Goal: Task Accomplishment & Management: Manage account settings

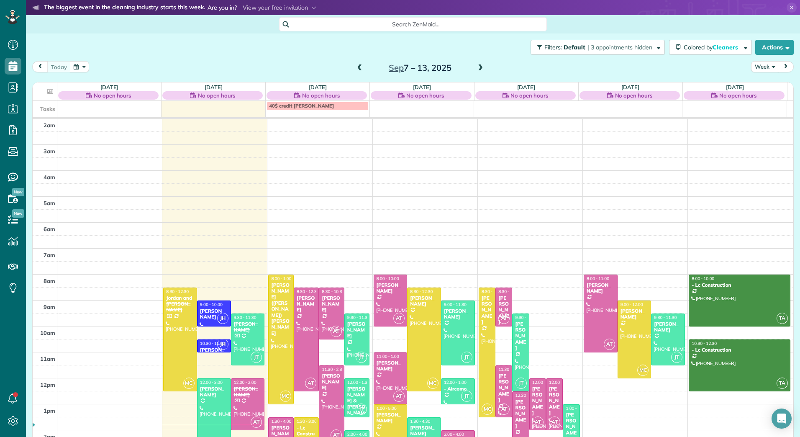
scroll to position [97, 0]
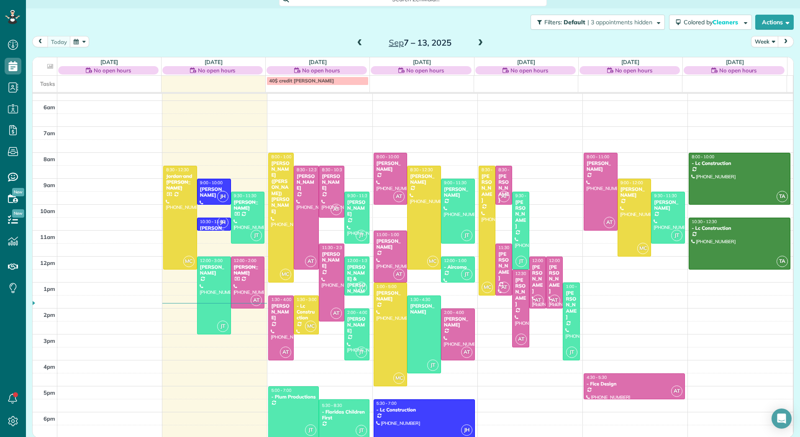
click at [478, 44] on span at bounding box center [480, 43] width 9 height 8
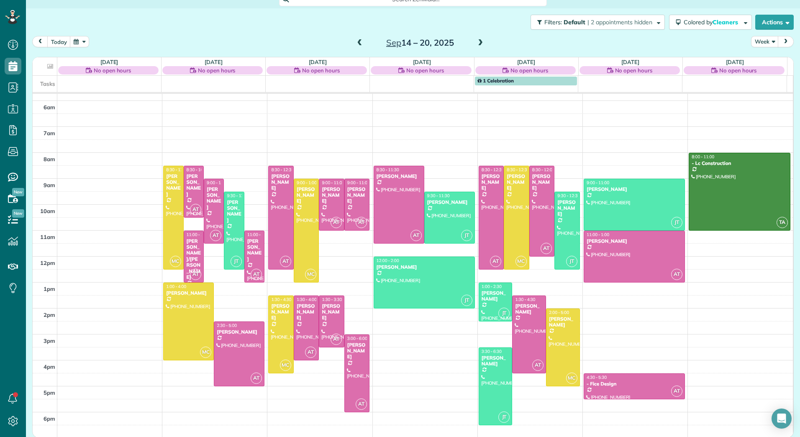
click at [360, 40] on span at bounding box center [359, 43] width 9 height 8
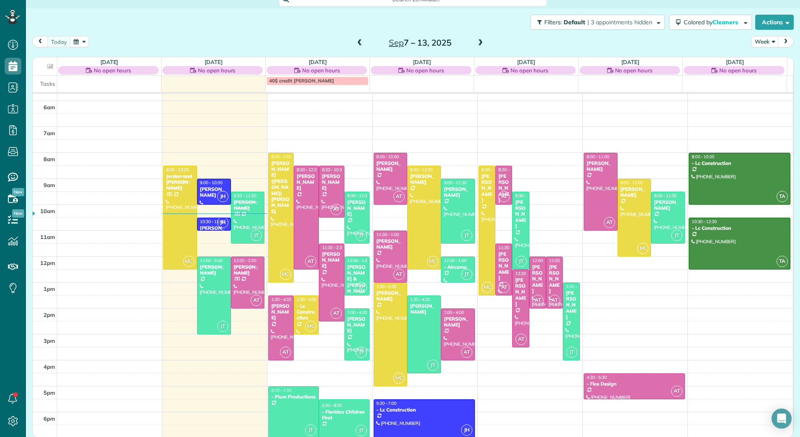
click at [476, 46] on span at bounding box center [480, 43] width 9 height 8
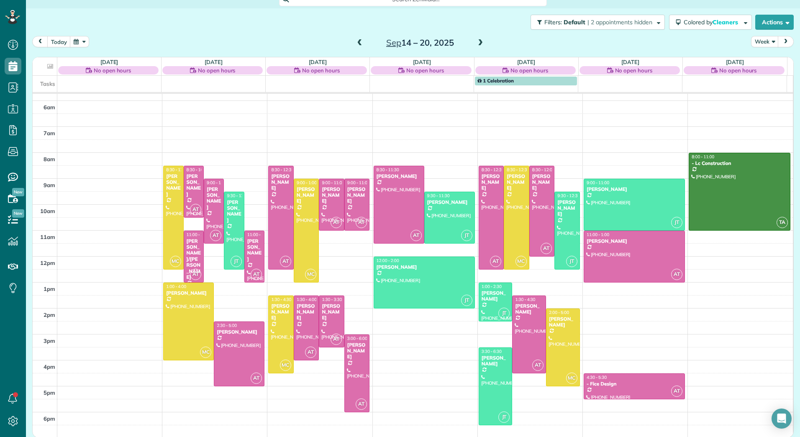
click at [355, 42] on span at bounding box center [359, 43] width 9 height 8
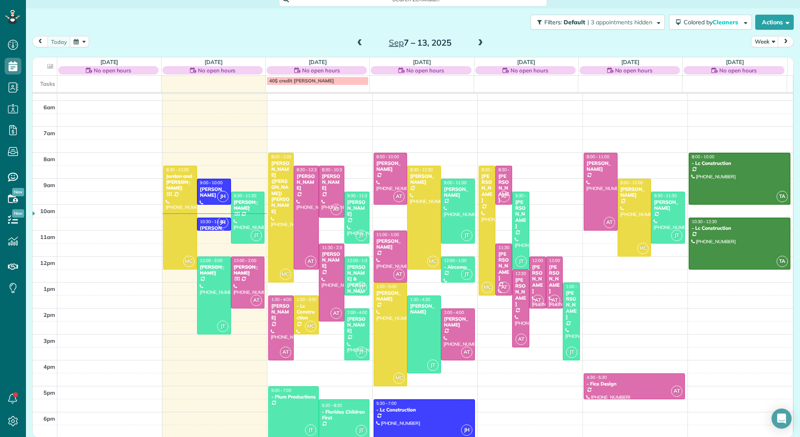
click at [357, 41] on span at bounding box center [359, 43] width 9 height 8
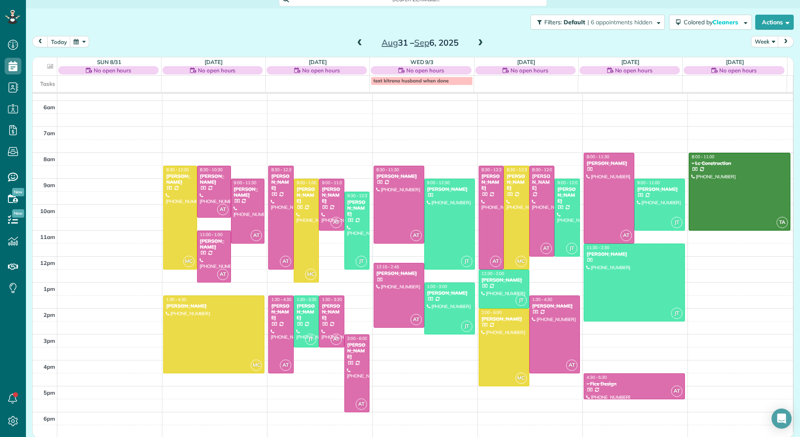
click at [479, 42] on span at bounding box center [480, 43] width 9 height 8
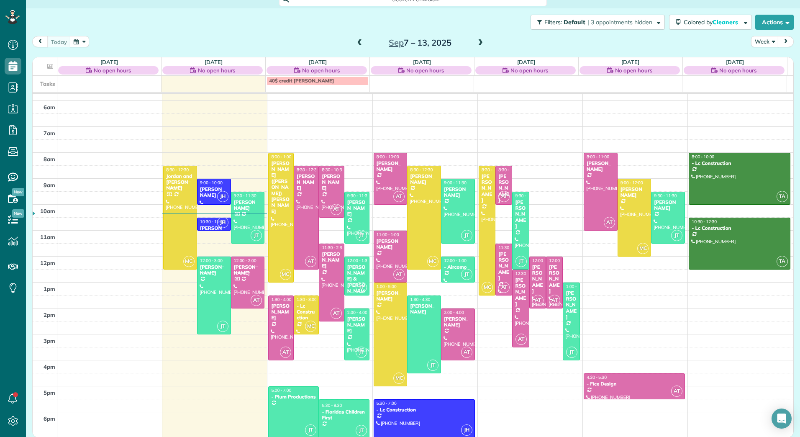
click at [479, 42] on span at bounding box center [480, 43] width 9 height 8
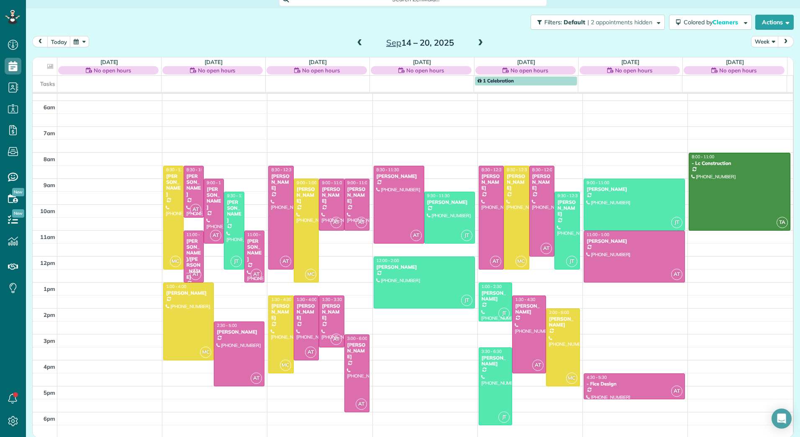
click at [358, 43] on span at bounding box center [359, 43] width 9 height 8
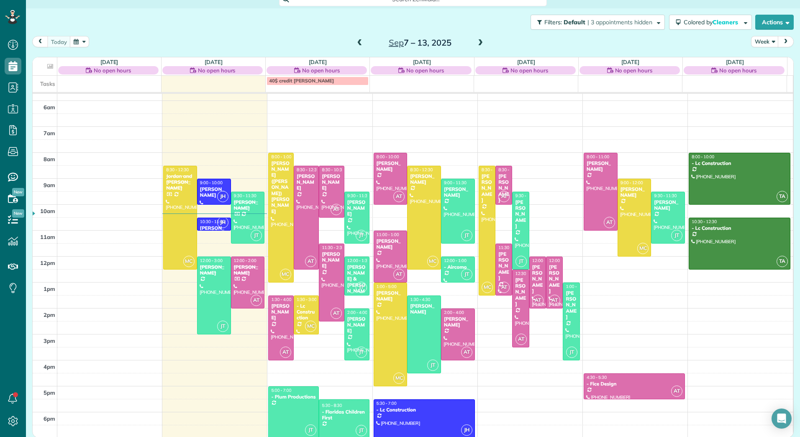
click at [478, 41] on span at bounding box center [480, 43] width 9 height 8
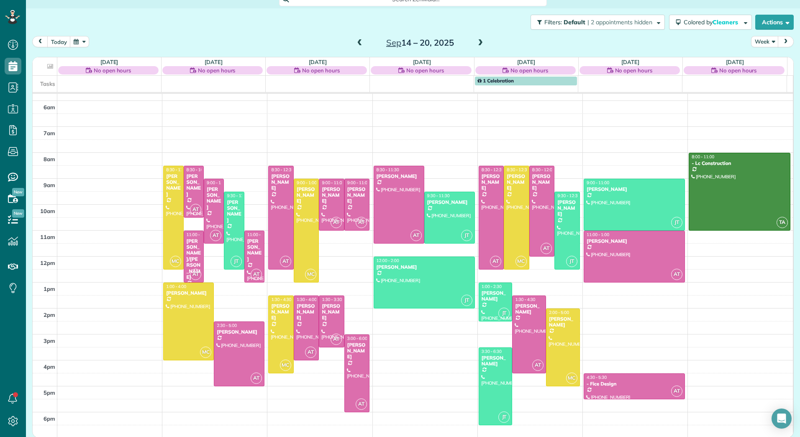
click at [476, 42] on span at bounding box center [480, 43] width 9 height 8
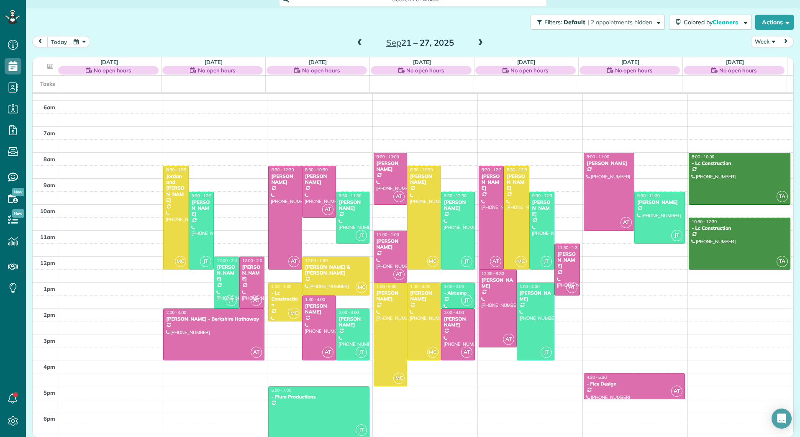
click at [476, 42] on span at bounding box center [480, 43] width 9 height 8
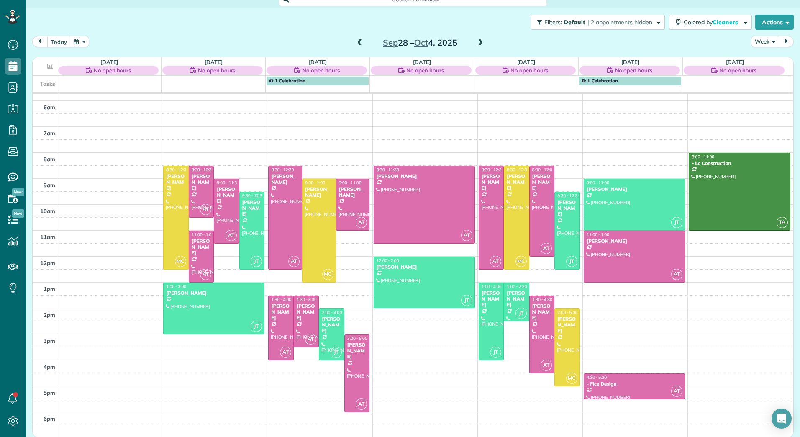
click at [360, 43] on span at bounding box center [359, 43] width 9 height 8
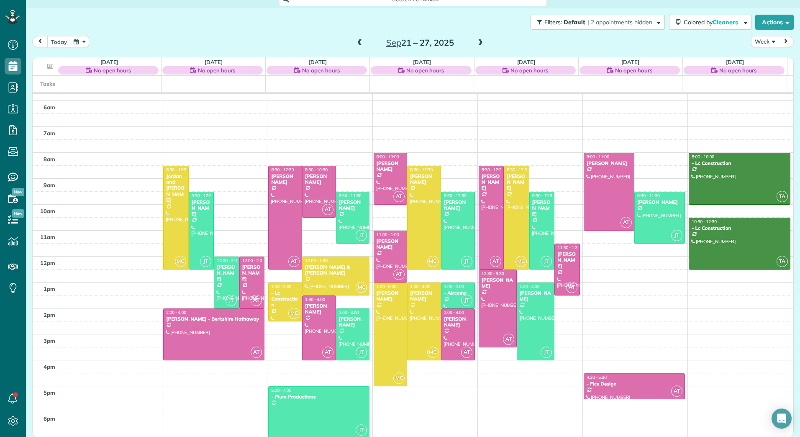
click at [360, 43] on span at bounding box center [359, 43] width 9 height 8
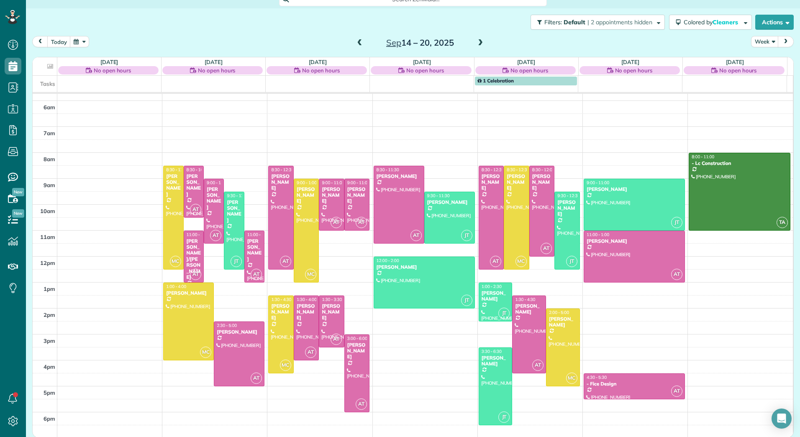
click at [360, 43] on span at bounding box center [359, 43] width 9 height 8
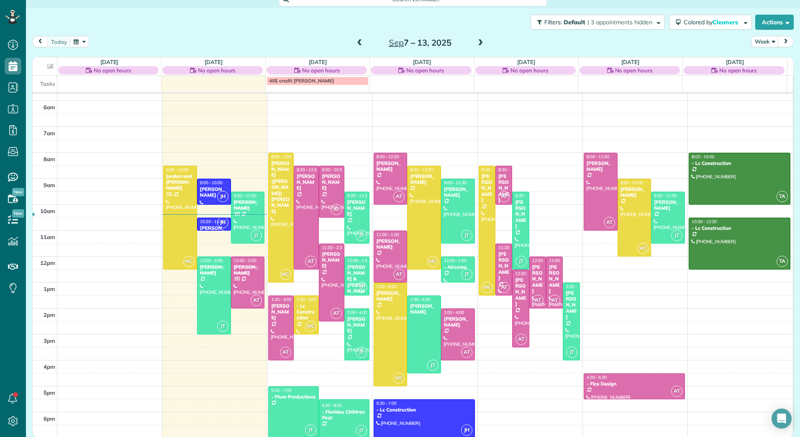
click at [476, 41] on span at bounding box center [480, 43] width 9 height 8
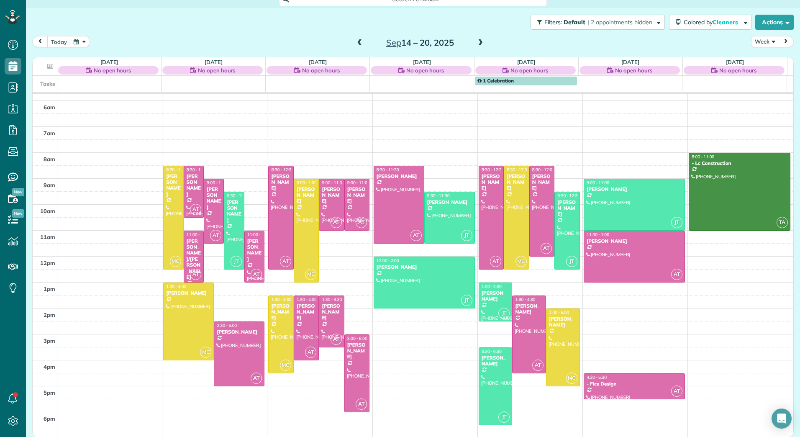
click at [357, 42] on span at bounding box center [359, 43] width 9 height 8
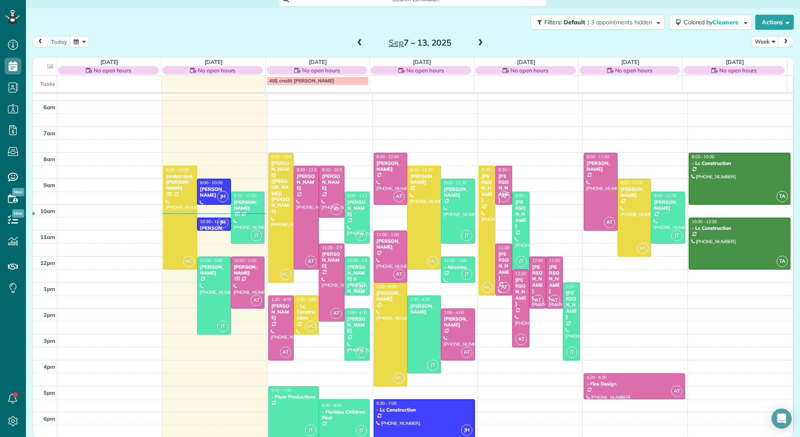
click at [323, 332] on div "2am 3am 4am 5am 6am 7am 8am 9am 10am 11am 12pm 1pm 2pm 3pm 4pm 5pm 6pm MC 8:30 …" at bounding box center [413, 217] width 761 height 441
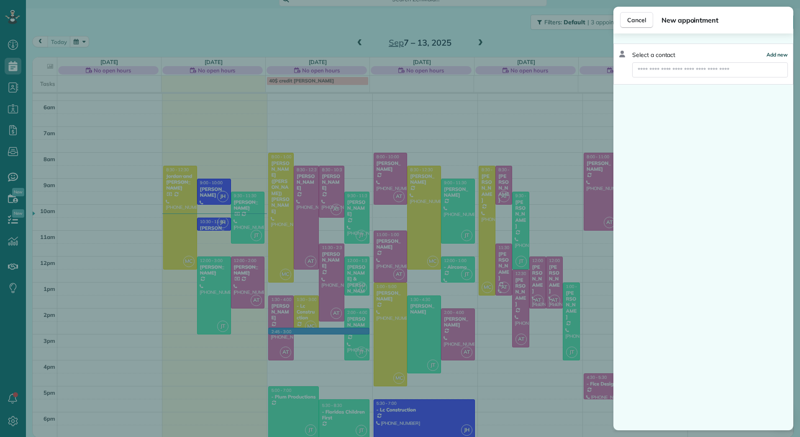
click at [779, 57] on span "Add new" at bounding box center [777, 54] width 21 height 6
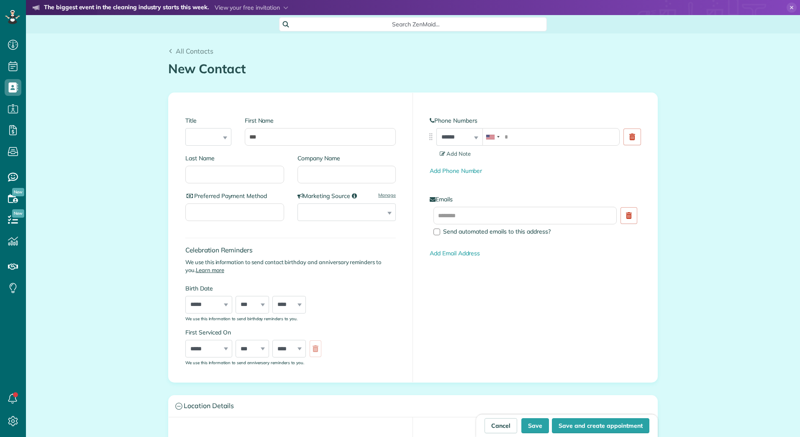
scroll to position [4, 4]
type input "*"
type input "*****"
click at [257, 172] on input "Last Name" at bounding box center [234, 175] width 99 height 18
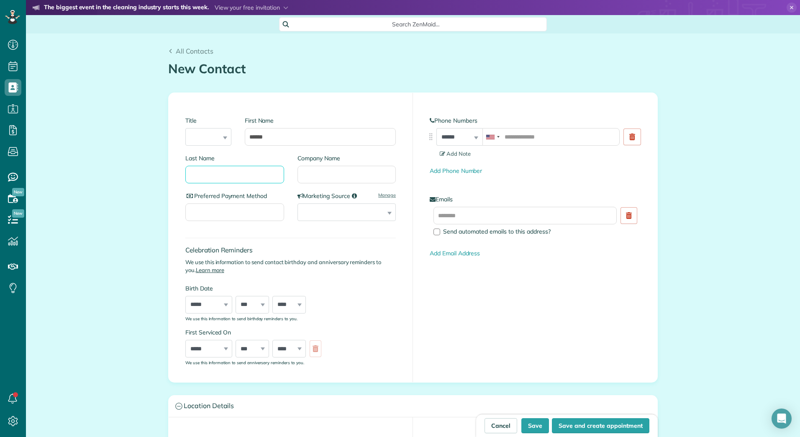
click at [257, 172] on input "Last Name" at bounding box center [234, 175] width 99 height 18
type input "**********"
click at [514, 135] on input "tel" at bounding box center [551, 137] width 137 height 18
type input "**********"
click at [472, 216] on input "text" at bounding box center [525, 216] width 183 height 18
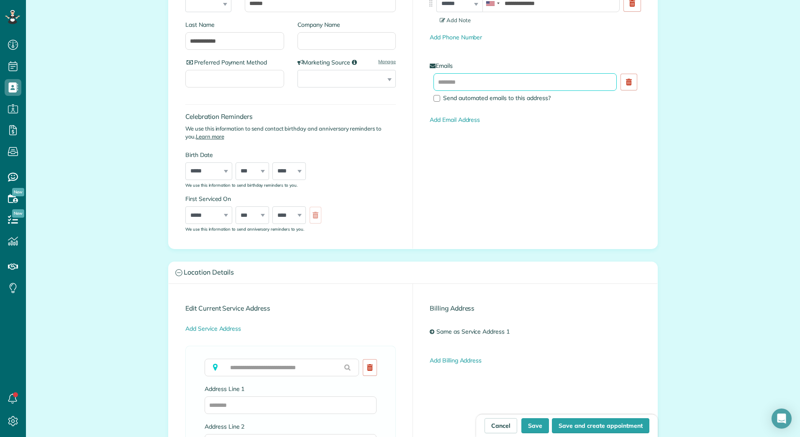
scroll to position [167, 0]
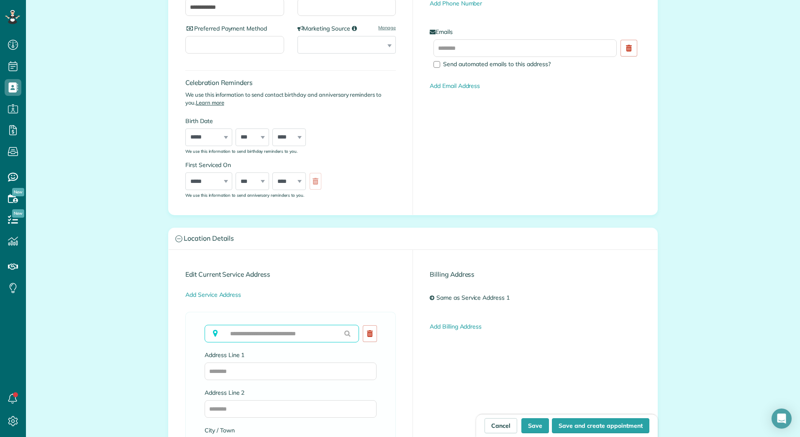
click at [285, 334] on input "text" at bounding box center [282, 334] width 154 height 18
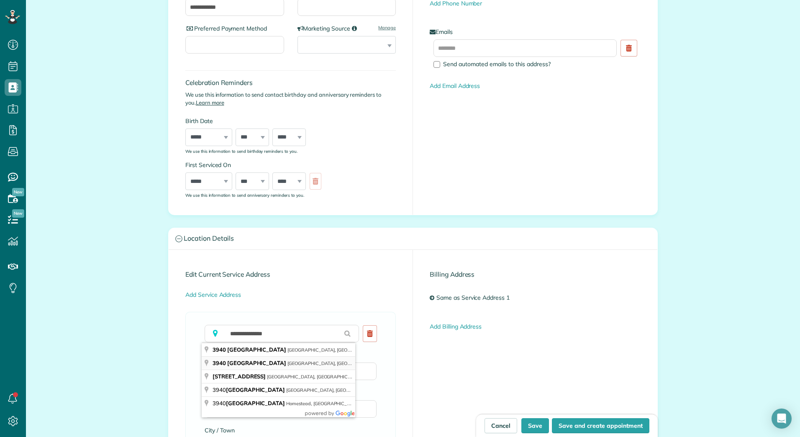
type input "**********"
type input "**"
type input "*****"
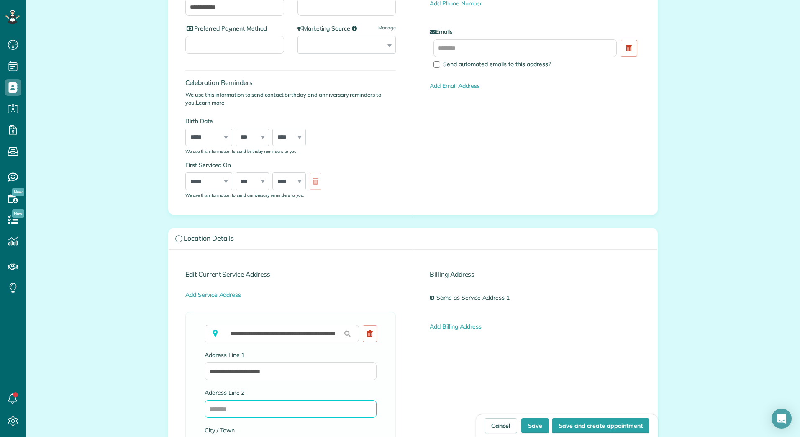
click at [276, 411] on input "Address Line 2" at bounding box center [291, 409] width 172 height 18
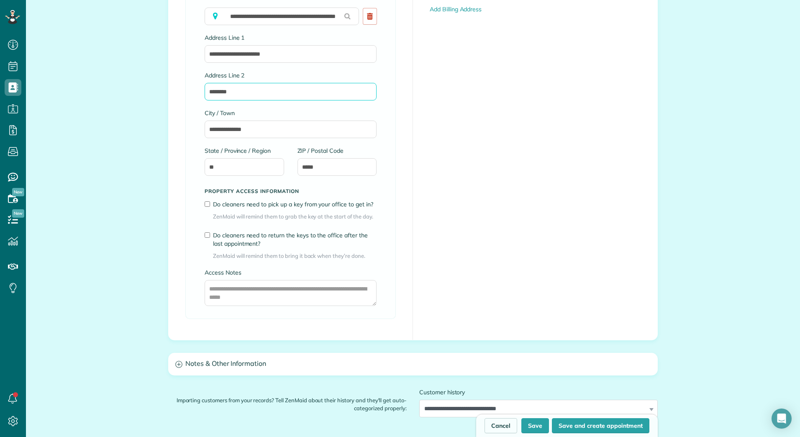
scroll to position [586, 0]
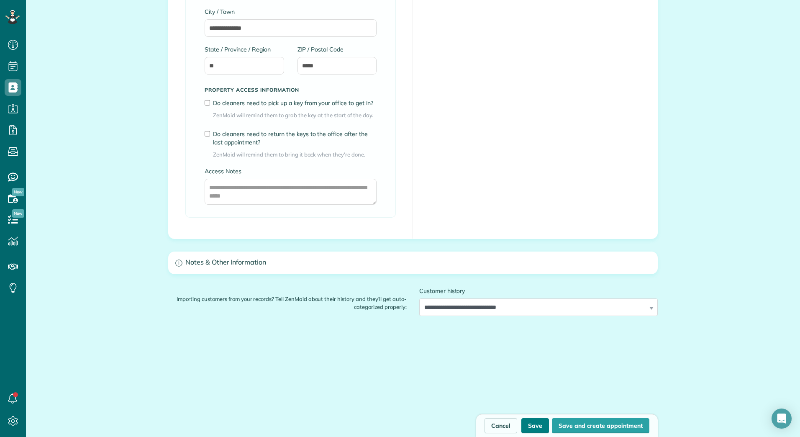
type input "********"
click at [537, 429] on button "Save" at bounding box center [536, 425] width 28 height 15
type input "**********"
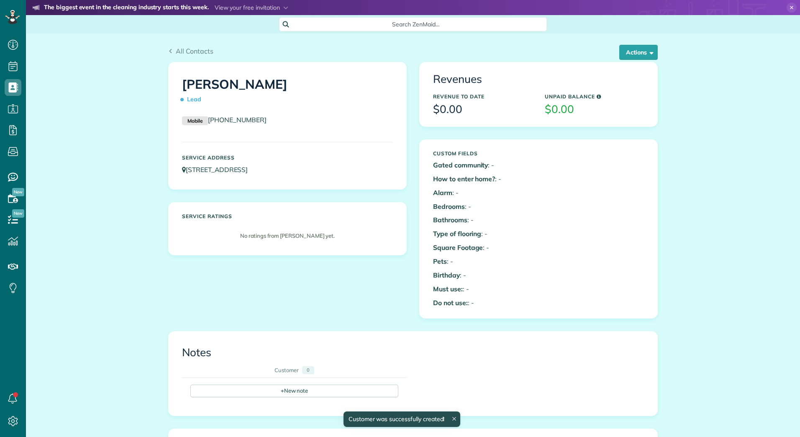
scroll to position [4, 4]
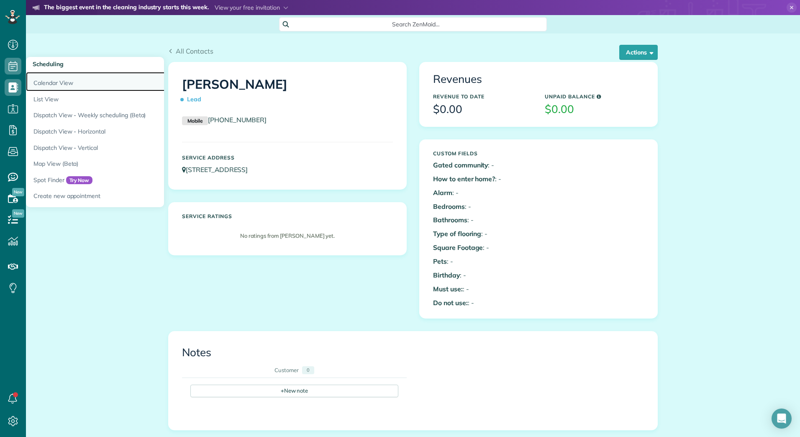
click at [51, 87] on link "Calendar View" at bounding box center [130, 81] width 209 height 19
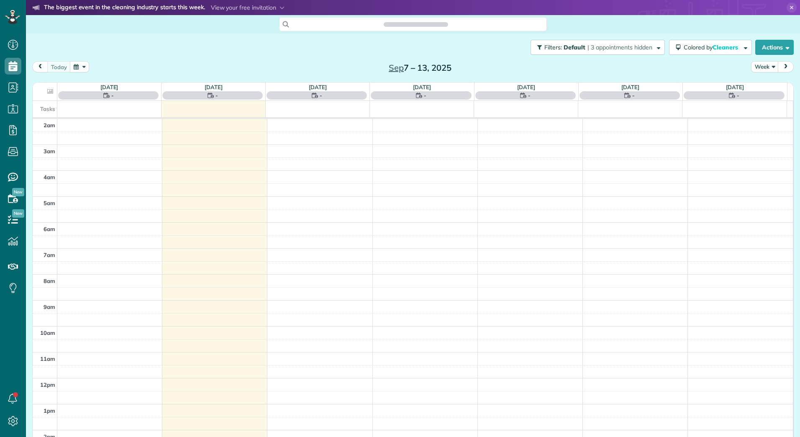
scroll to position [97, 0]
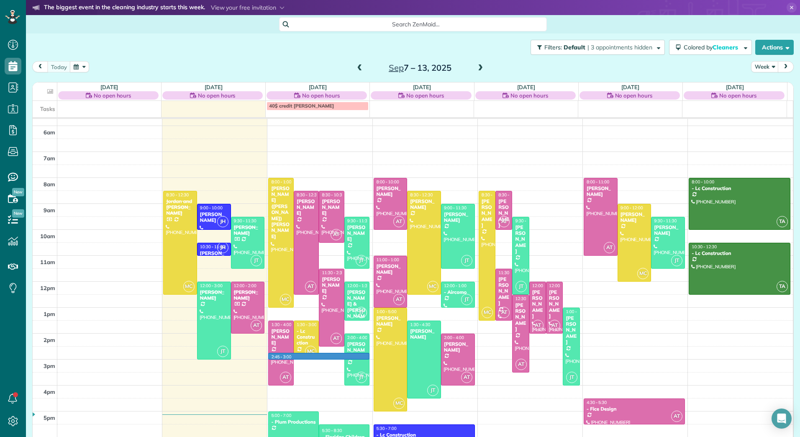
click at [331, 355] on div "2am 3am 4am 5am 6am 7am 8am 9am 10am 11am 12pm 1pm 2pm 3pm 4pm 5pm 6pm MC 8:30 …" at bounding box center [413, 242] width 761 height 441
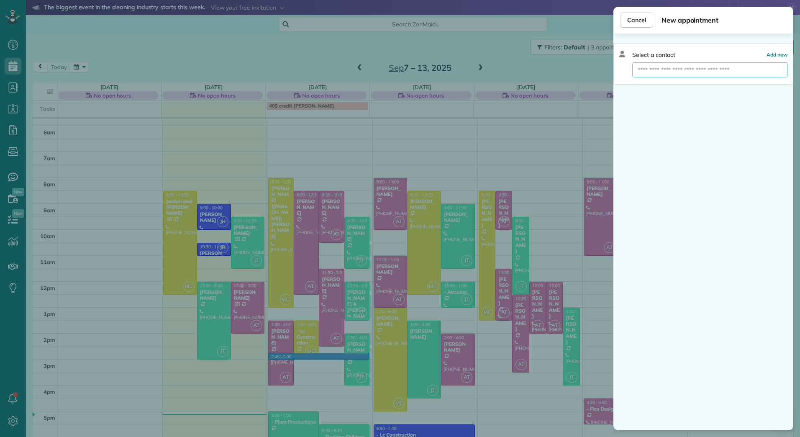
click at [666, 70] on input "text" at bounding box center [711, 69] width 156 height 15
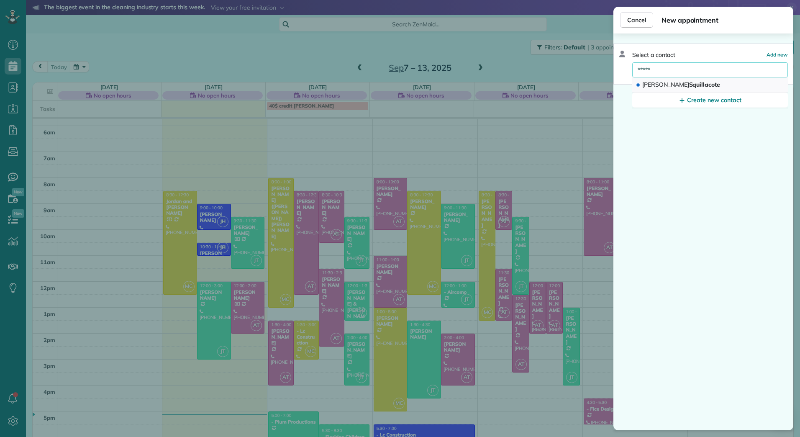
type input "*****"
click at [666, 85] on span "Alisa Squillacote" at bounding box center [682, 85] width 78 height 8
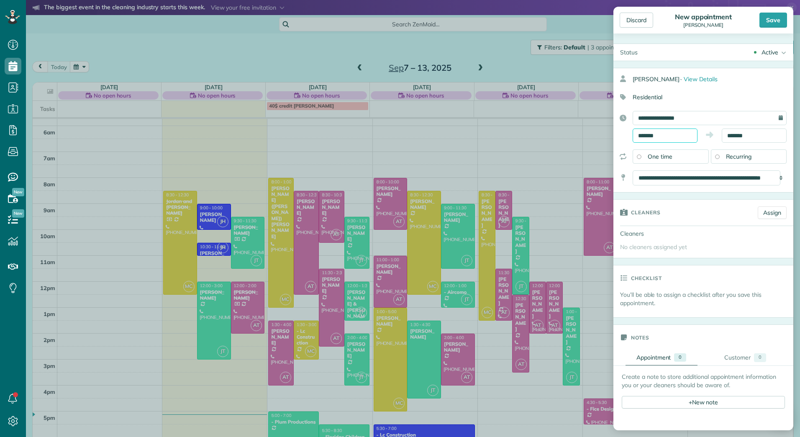
click at [645, 139] on body "Dashboard Scheduling Calendar View List View Dispatch View - Weekly scheduling …" at bounding box center [400, 218] width 800 height 437
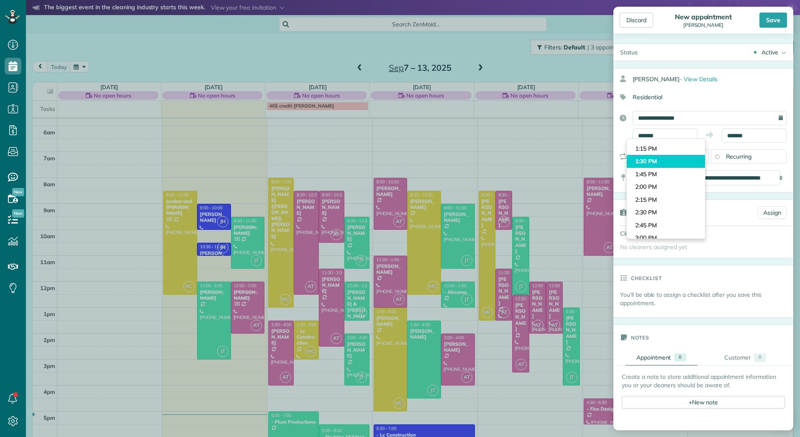
type input "*******"
click at [673, 161] on body "Dashboard Scheduling Calendar View List View Dispatch View - Weekly scheduling …" at bounding box center [400, 218] width 800 height 437
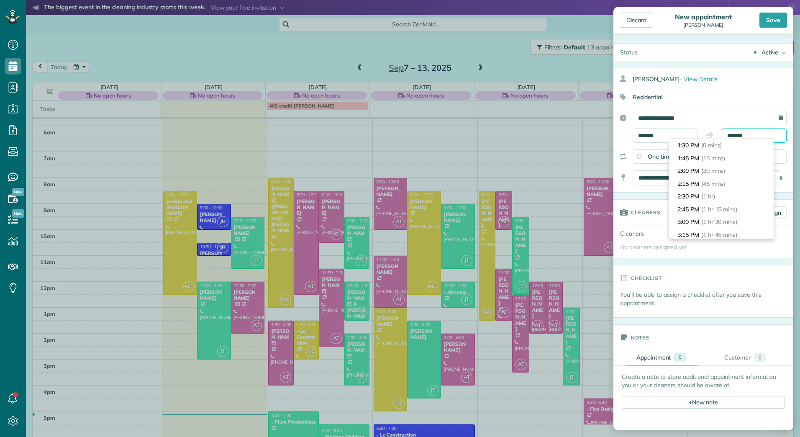
click at [728, 136] on input "*******" at bounding box center [754, 136] width 65 height 14
type input "*******"
click at [750, 181] on li "3:30 PM (2 hrs)" at bounding box center [721, 183] width 105 height 13
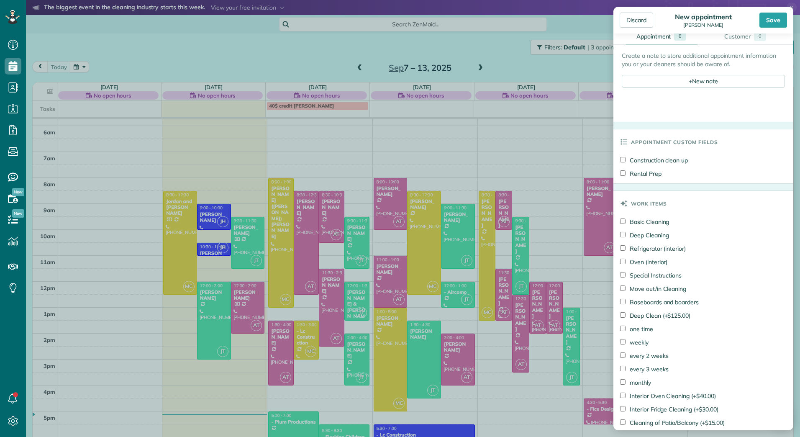
scroll to position [335, 0]
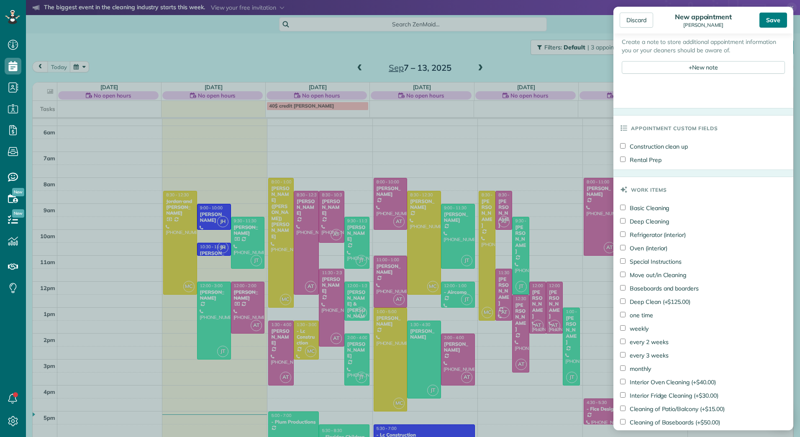
click at [778, 23] on div "Save" at bounding box center [774, 20] width 28 height 15
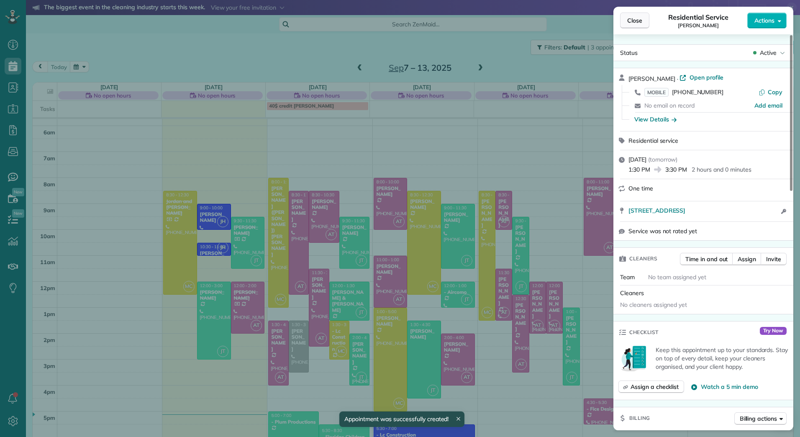
click at [637, 21] on span "Close" at bounding box center [634, 20] width 15 height 8
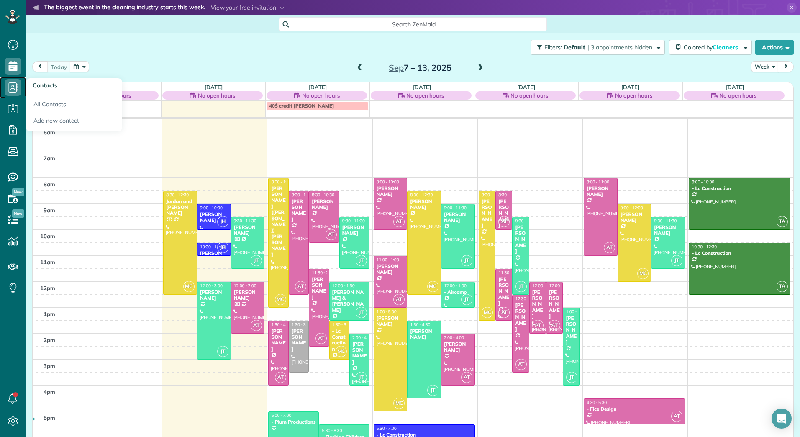
click at [8, 81] on icon at bounding box center [13, 87] width 17 height 17
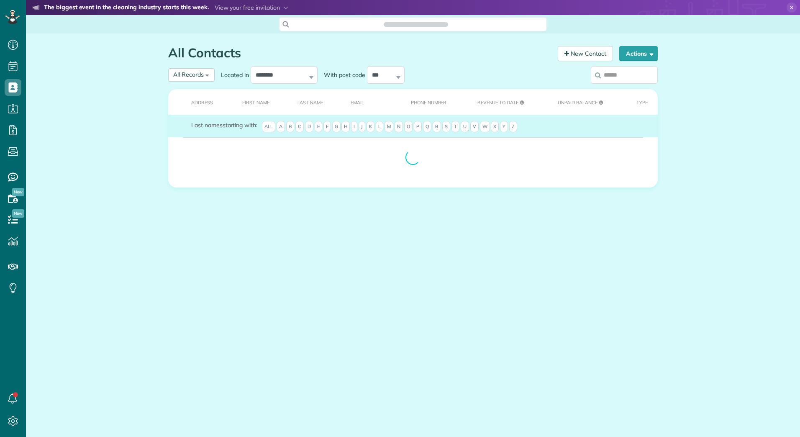
scroll to position [4, 4]
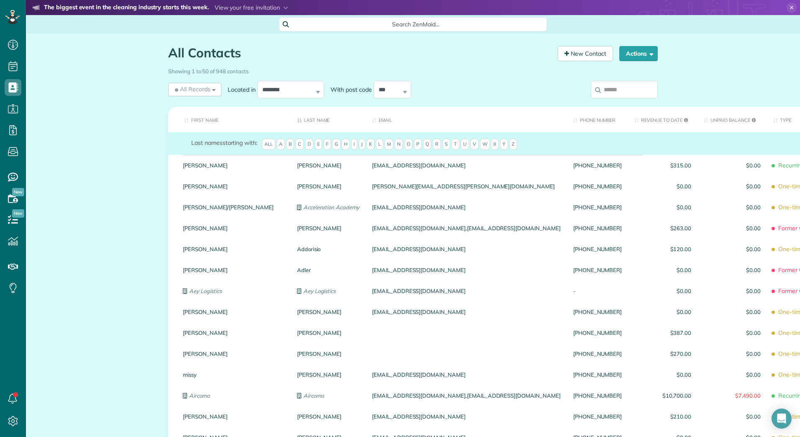
click at [600, 93] on input "search" at bounding box center [624, 90] width 67 height 18
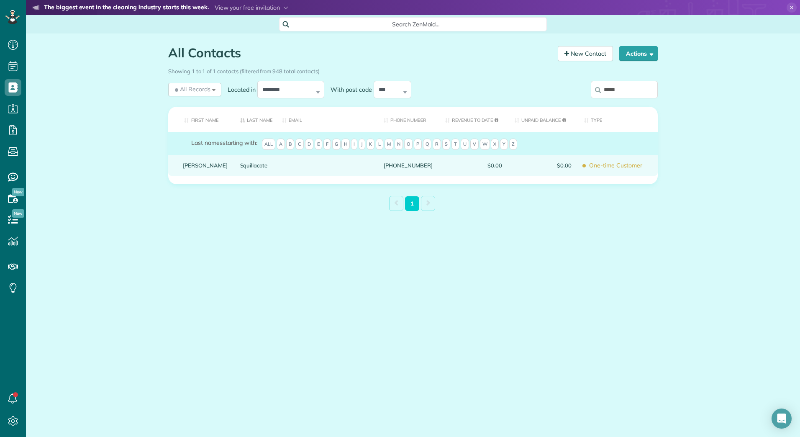
type input "*****"
click at [240, 168] on link "Squillacote" at bounding box center [255, 165] width 30 height 6
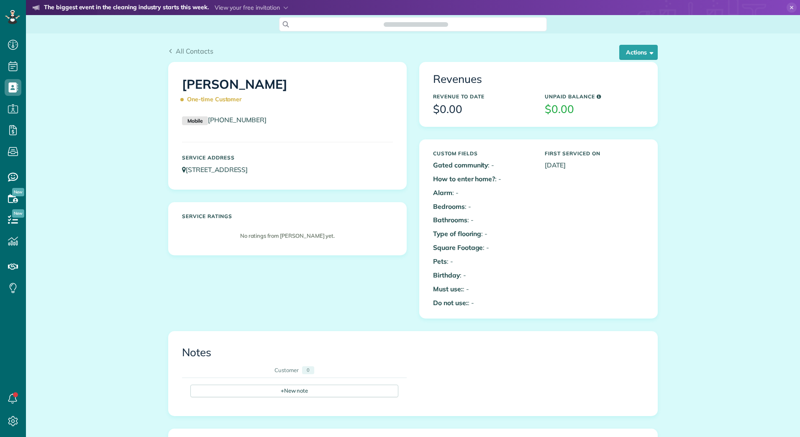
scroll to position [4, 4]
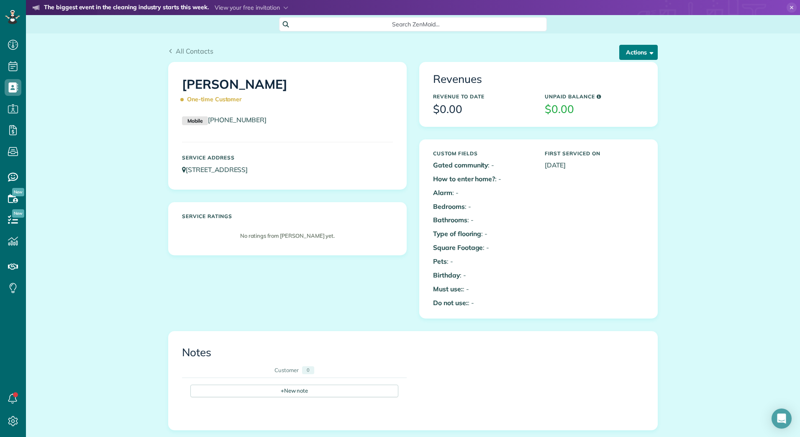
click at [647, 49] on span "button" at bounding box center [650, 52] width 6 height 6
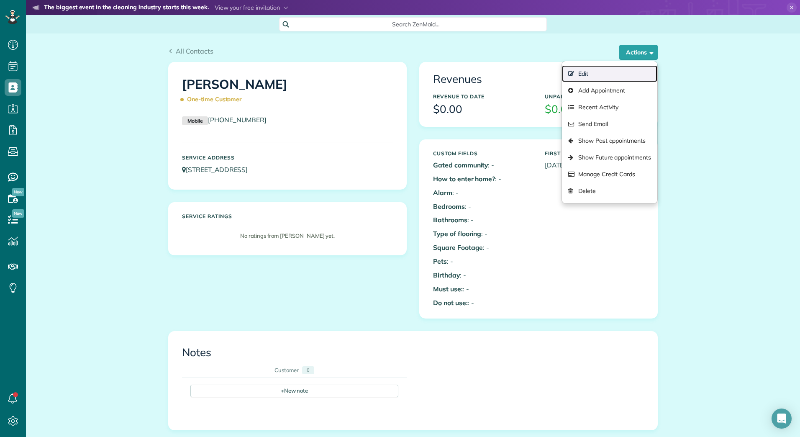
click at [602, 75] on link "Edit" at bounding box center [609, 73] width 95 height 17
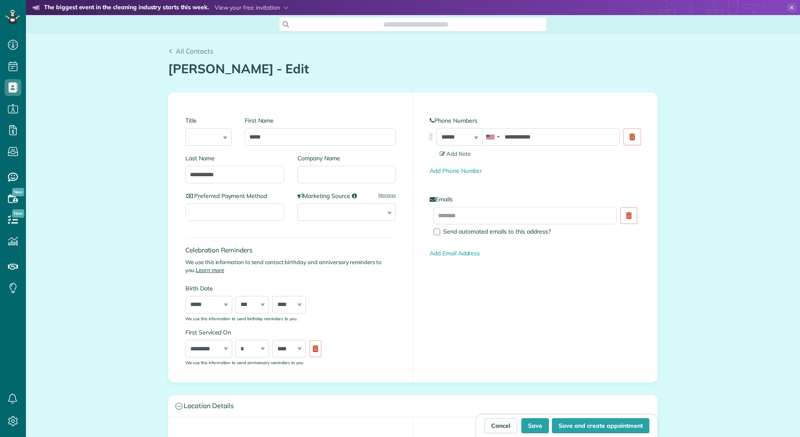
scroll to position [4, 4]
type input "**********"
click at [483, 219] on input "text" at bounding box center [525, 216] width 183 height 18
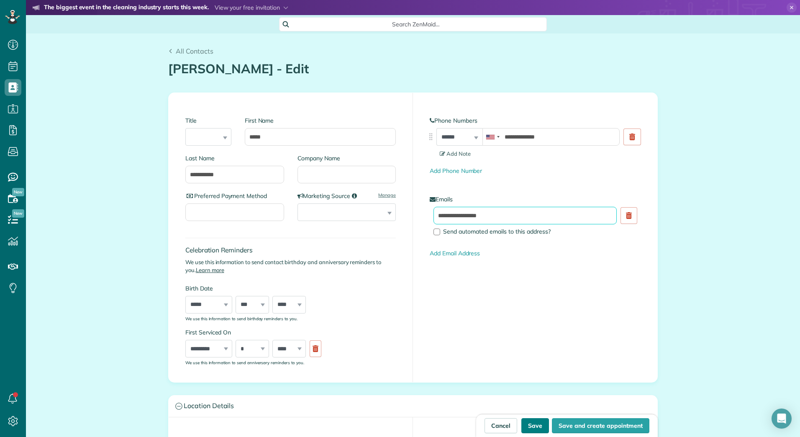
type input "**********"
click at [533, 423] on button "Save" at bounding box center [536, 425] width 28 height 15
type input "**********"
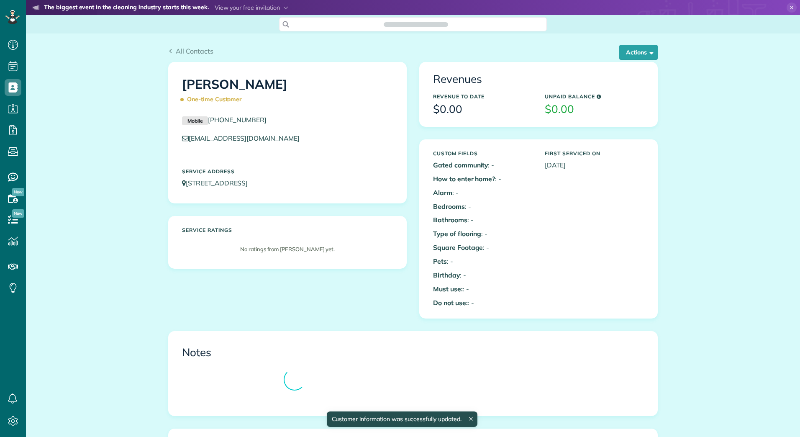
scroll to position [4, 4]
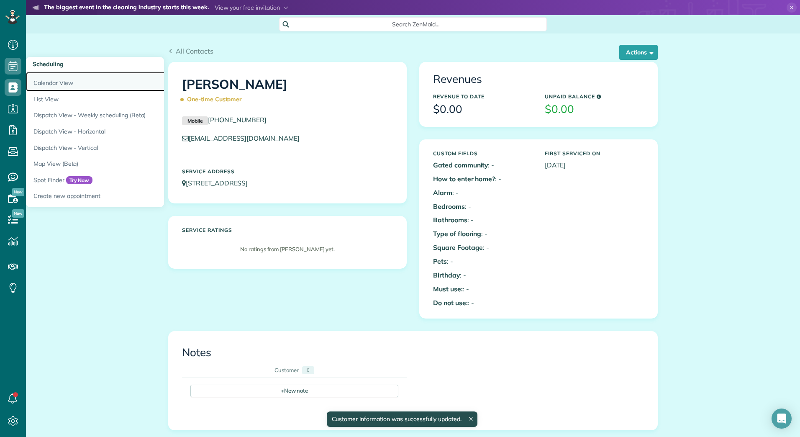
click at [37, 81] on link "Calendar View" at bounding box center [130, 81] width 209 height 19
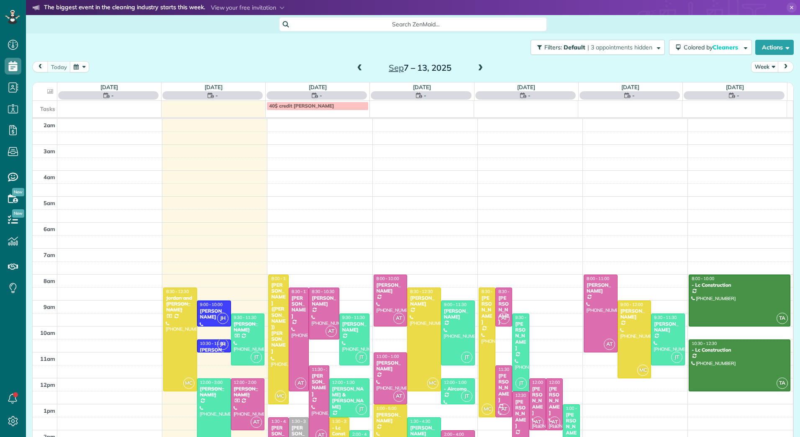
scroll to position [97, 0]
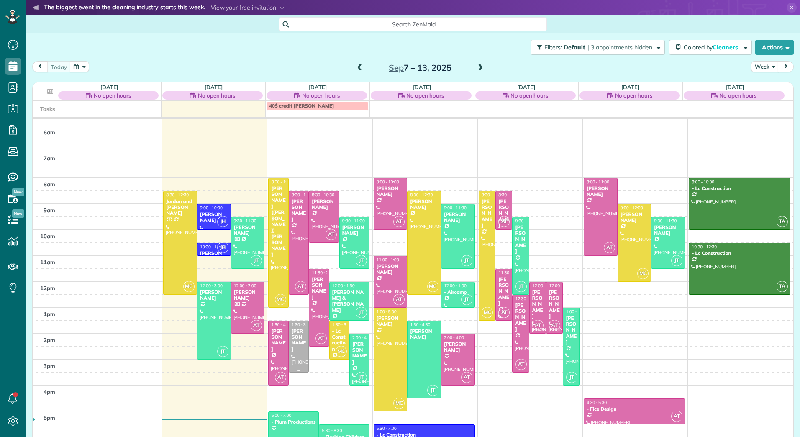
click at [296, 334] on div "[PERSON_NAME]" at bounding box center [298, 340] width 15 height 24
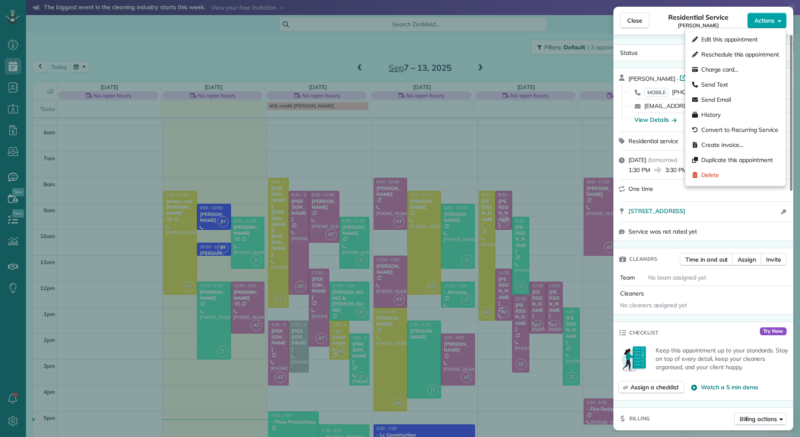
click at [777, 19] on button "Actions" at bounding box center [767, 21] width 39 height 16
click at [733, 42] on span "Edit this appointment" at bounding box center [730, 39] width 57 height 8
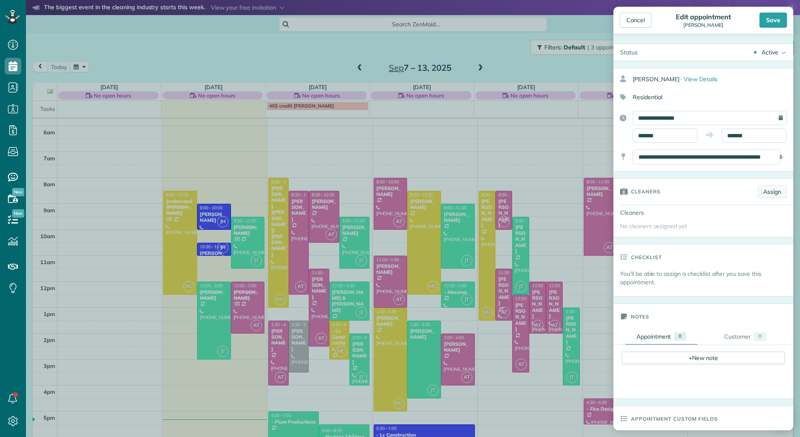
click at [765, 190] on link "Assign" at bounding box center [772, 191] width 29 height 13
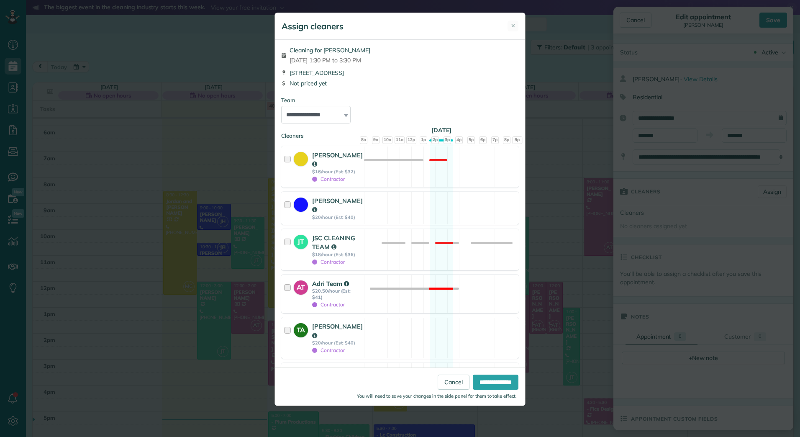
click at [324, 288] on strong "$20.50/hour (Est: $41)" at bounding box center [336, 294] width 49 height 12
click at [483, 379] on input "**********" at bounding box center [496, 382] width 46 height 15
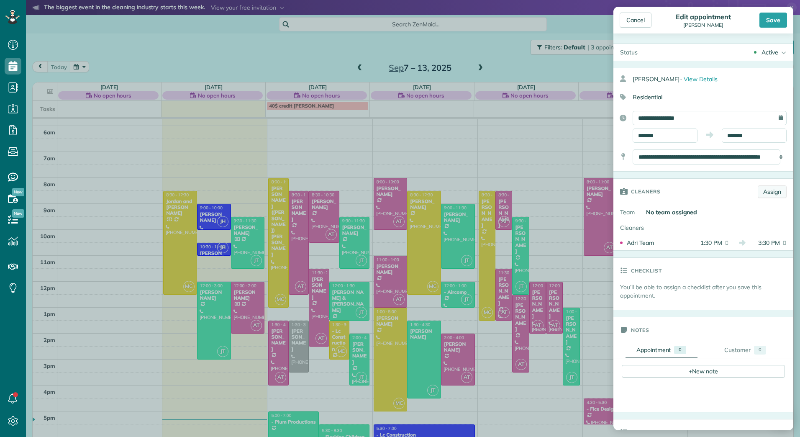
click at [771, 190] on link "Assign" at bounding box center [772, 191] width 29 height 13
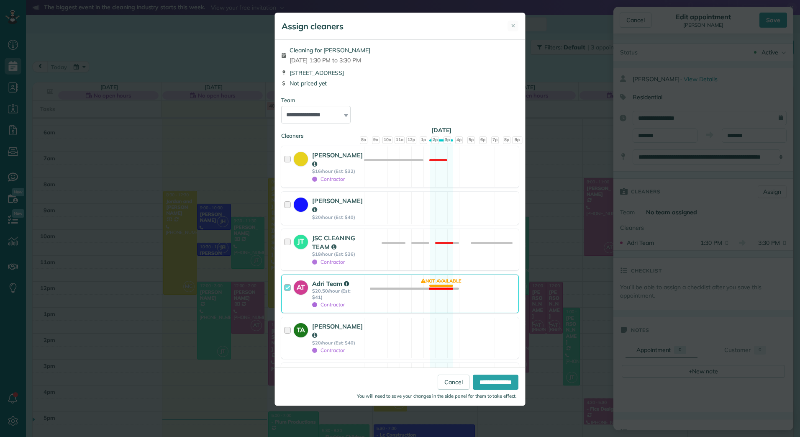
click at [727, 198] on div "**********" at bounding box center [400, 218] width 800 height 437
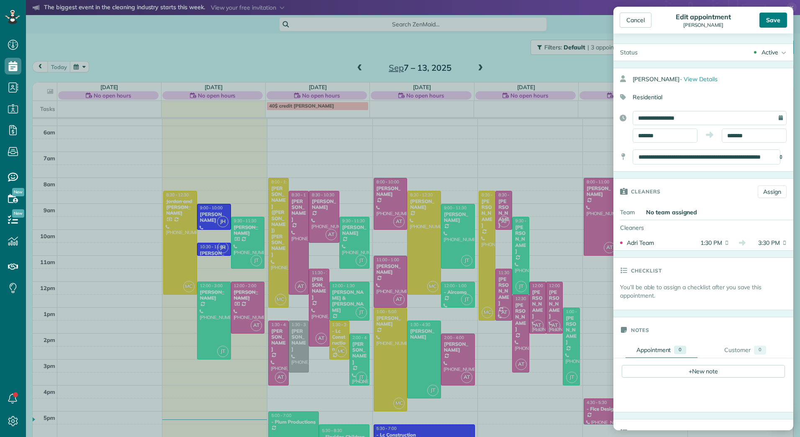
click at [781, 14] on div "Save" at bounding box center [774, 20] width 28 height 15
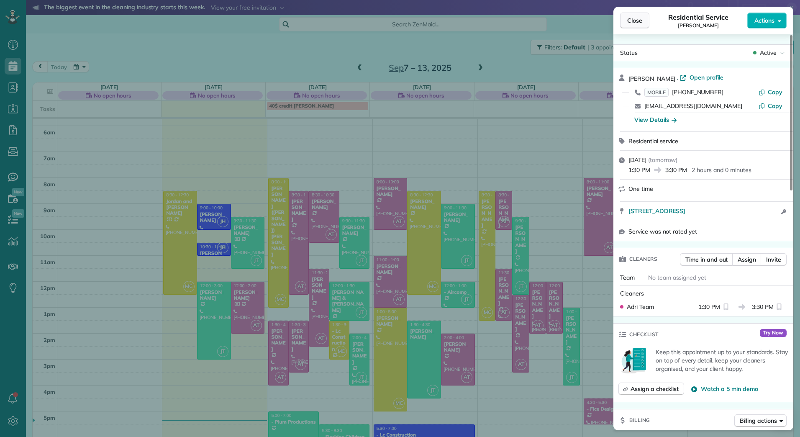
click at [644, 20] on button "Close" at bounding box center [634, 21] width 29 height 16
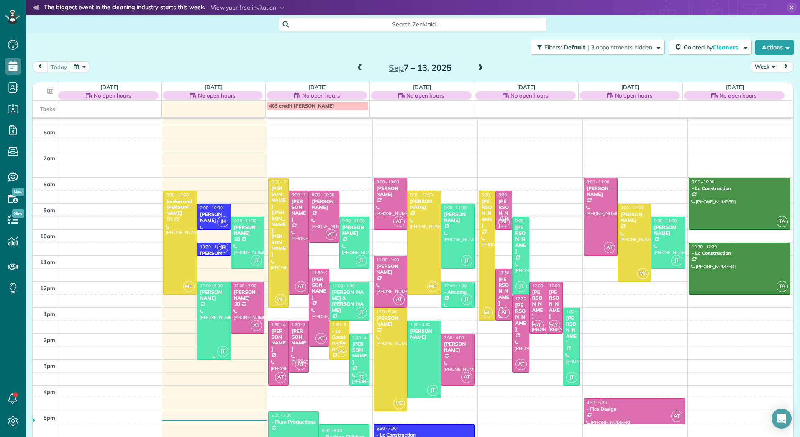
click at [199, 308] on div at bounding box center [214, 320] width 33 height 77
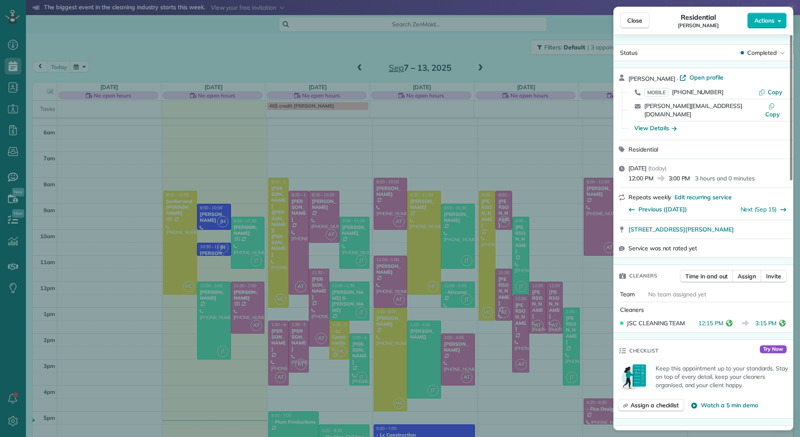
click at [245, 306] on div "Close Residential [PERSON_NAME] Actions Status Completed [PERSON_NAME] · Open p…" at bounding box center [400, 218] width 800 height 437
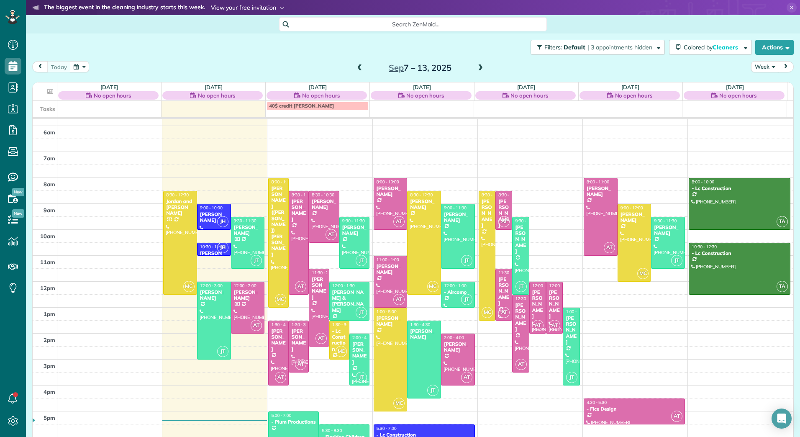
click at [237, 9] on span at bounding box center [248, 8] width 74 height 8
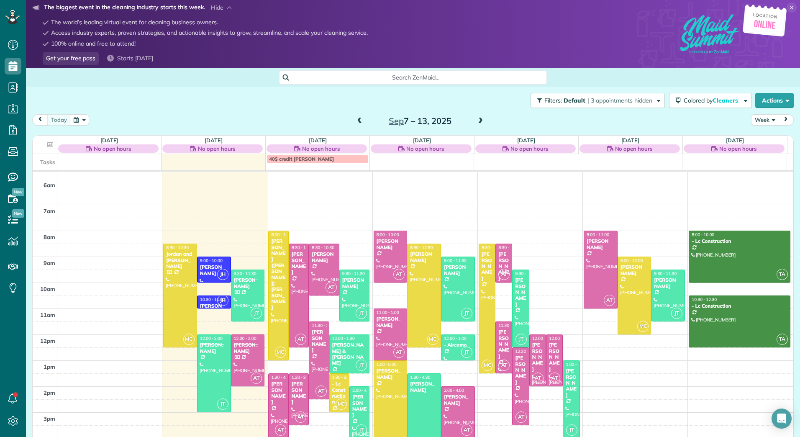
click at [114, 59] on div "Starts [DATE]" at bounding box center [130, 58] width 53 height 13
drag, startPoint x: 128, startPoint y: 16, endPoint x: 374, endPoint y: 57, distance: 249.1
click at [374, 57] on div "YOU'RE INVITED The biggest event in the cleaning industry starts this week. Are…" at bounding box center [413, 34] width 761 height 62
click at [123, 59] on div "Starts [DATE]" at bounding box center [130, 58] width 53 height 13
click at [72, 57] on link "Get your free pass" at bounding box center [71, 58] width 56 height 13
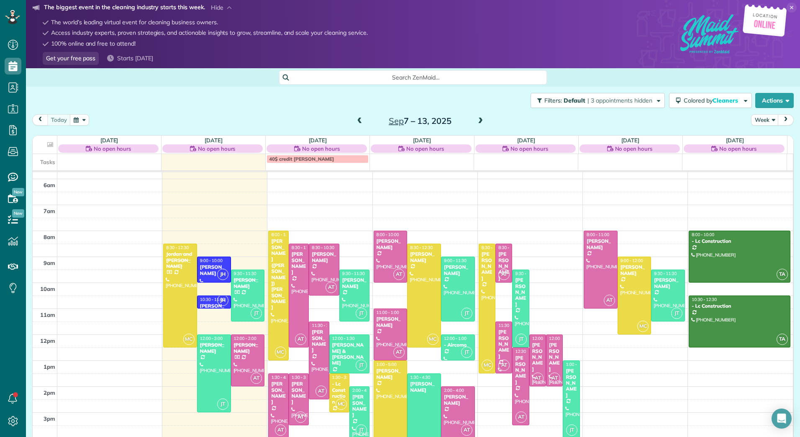
click at [769, 19] on div at bounding box center [765, 27] width 46 height 46
drag, startPoint x: 684, startPoint y: 51, endPoint x: 792, endPoint y: 51, distance: 107.6
click at [792, 51] on div "YOU'RE INVITED The biggest event in the cleaning industry starts this week. Are…" at bounding box center [413, 34] width 774 height 68
click at [787, 8] on icon at bounding box center [792, 8] width 10 height 10
